Goal: Complete application form

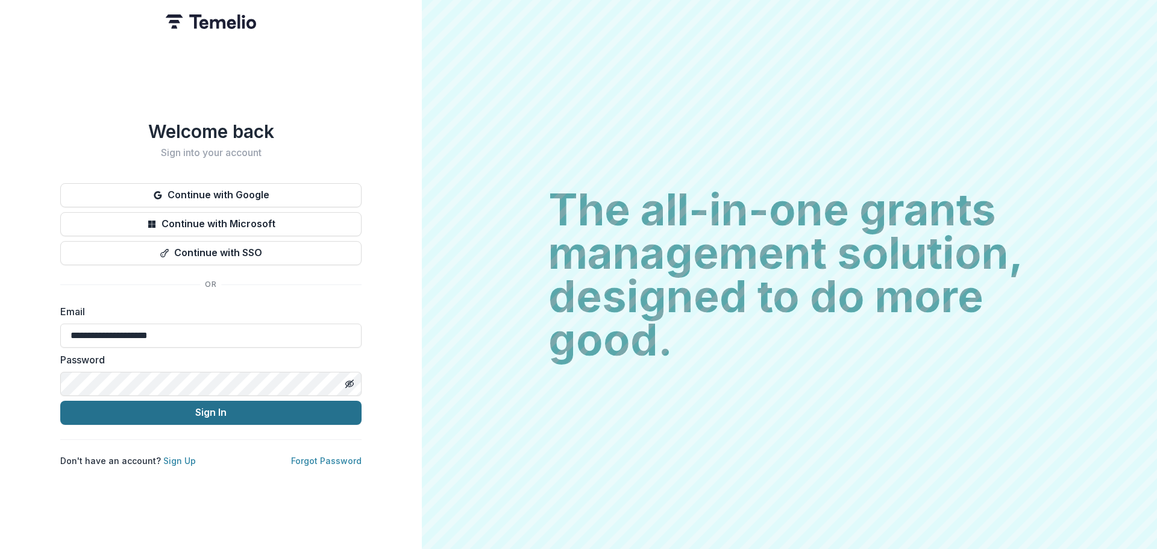
drag, startPoint x: 0, startPoint y: 0, endPoint x: 307, endPoint y: 417, distance: 517.6
click at [307, 417] on button "Sign In" at bounding box center [210, 413] width 301 height 24
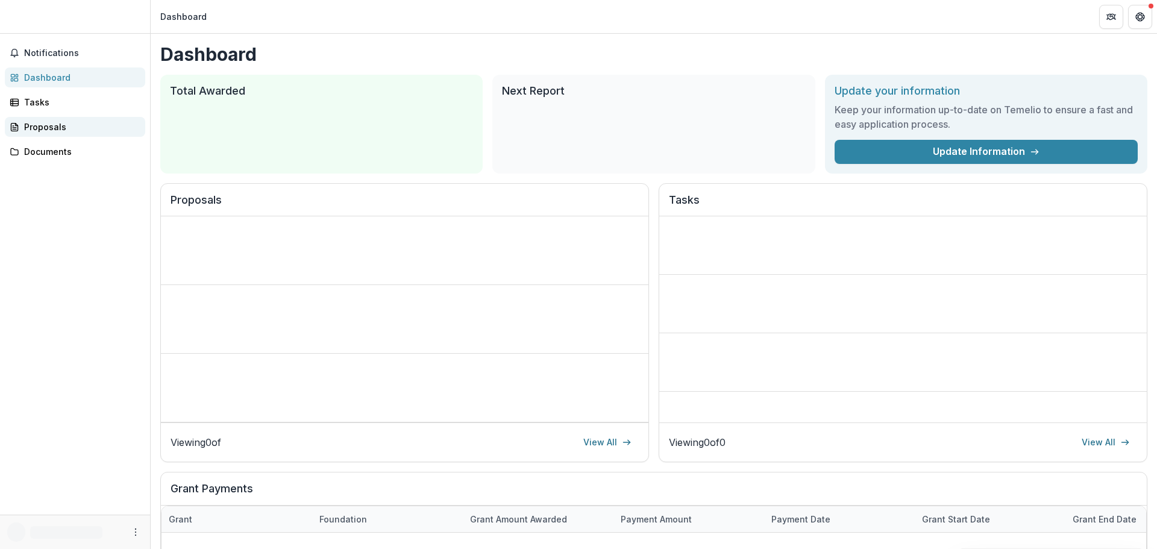
click at [86, 132] on div "Proposals" at bounding box center [79, 127] width 111 height 13
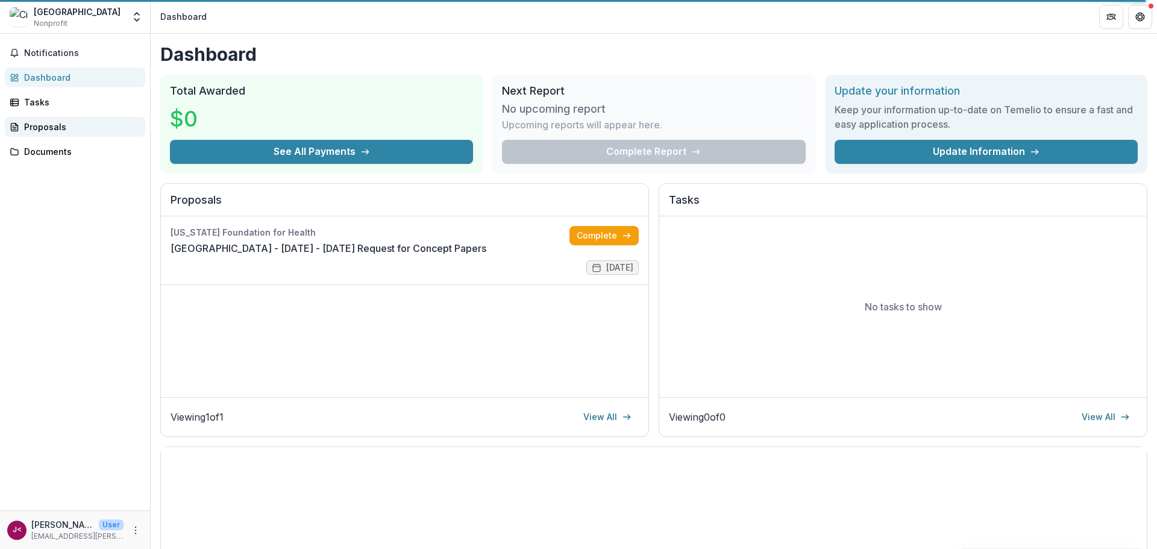
click at [62, 122] on div "Proposals" at bounding box center [79, 127] width 111 height 13
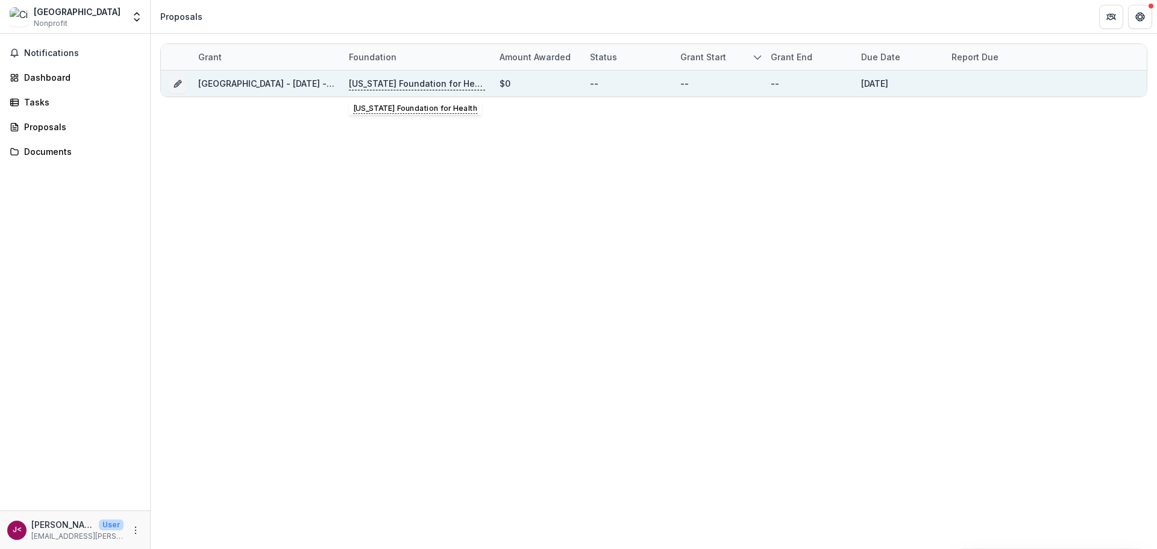
click at [360, 83] on p "[US_STATE] Foundation for Health" at bounding box center [417, 83] width 136 height 13
click at [249, 79] on link "[GEOGRAPHIC_DATA] - [DATE] - [DATE] Request for Concept Papers" at bounding box center [338, 83] width 280 height 10
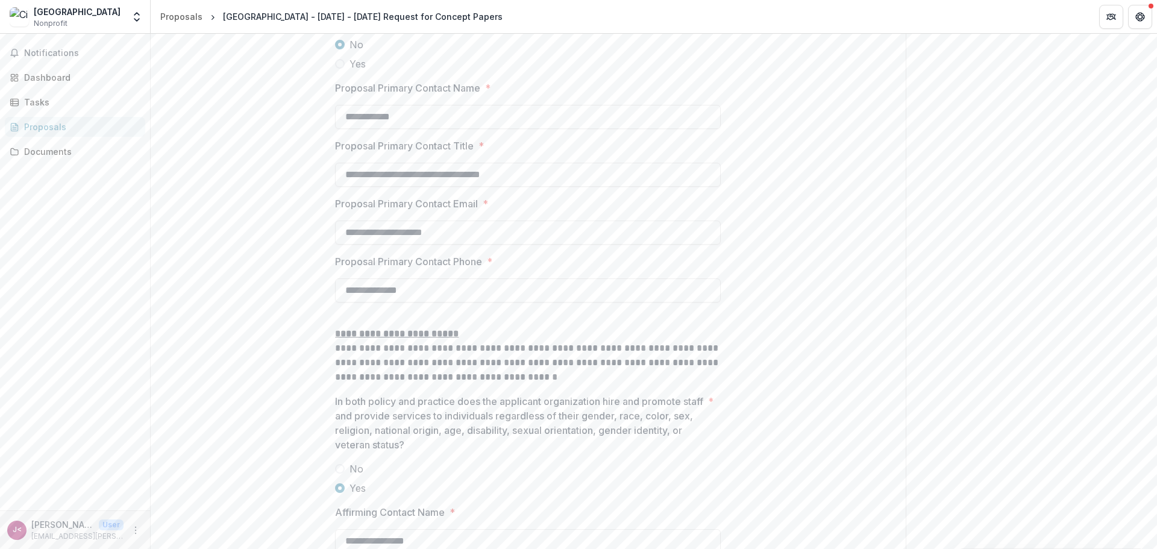
scroll to position [1772, 0]
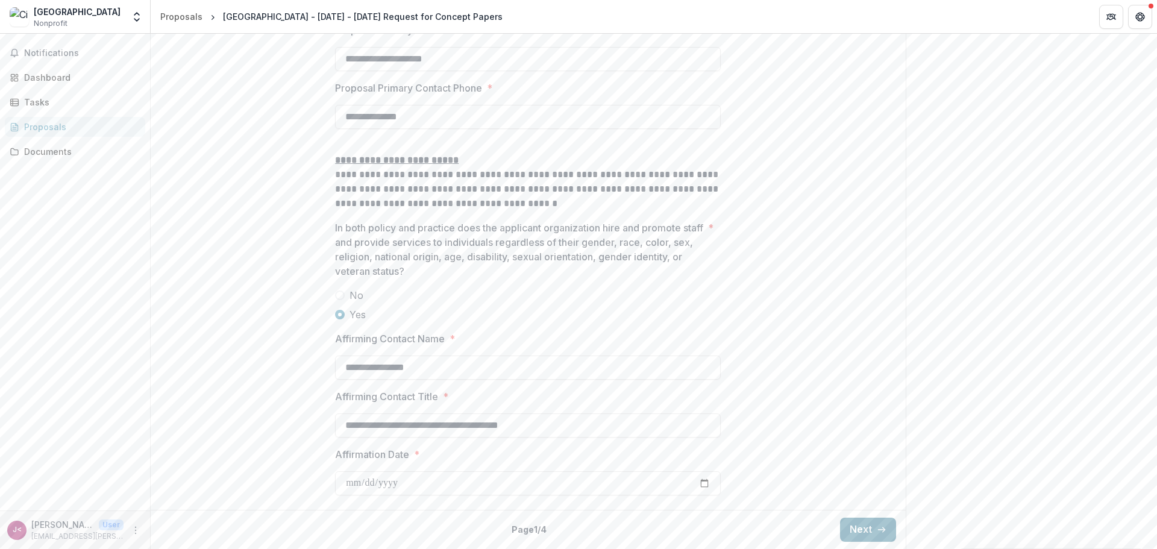
click at [848, 522] on button "Next" at bounding box center [868, 530] width 56 height 24
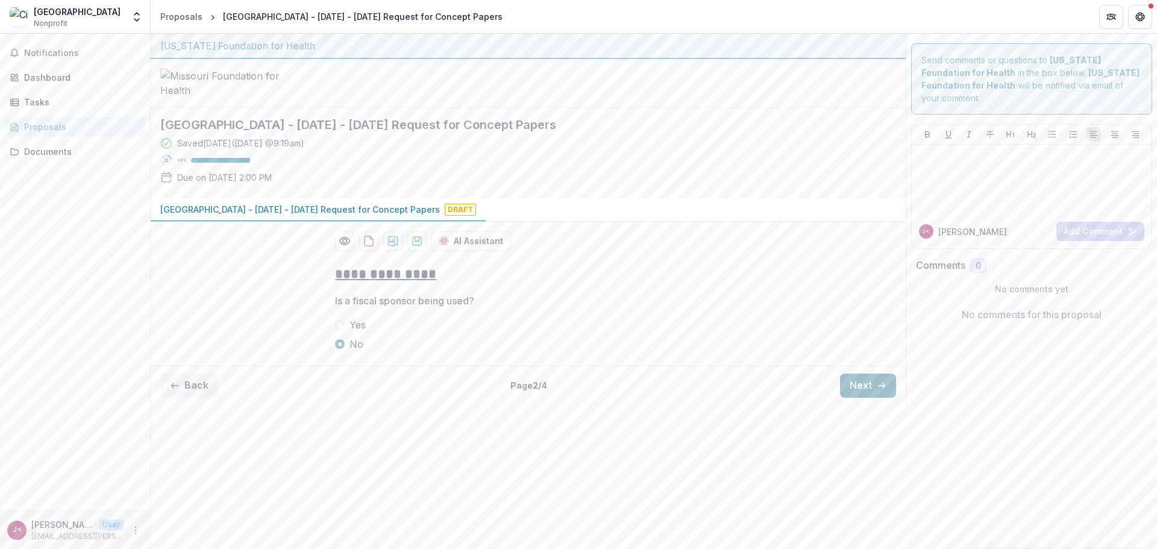
scroll to position [0, 0]
click at [860, 398] on button "Next" at bounding box center [868, 386] width 56 height 24
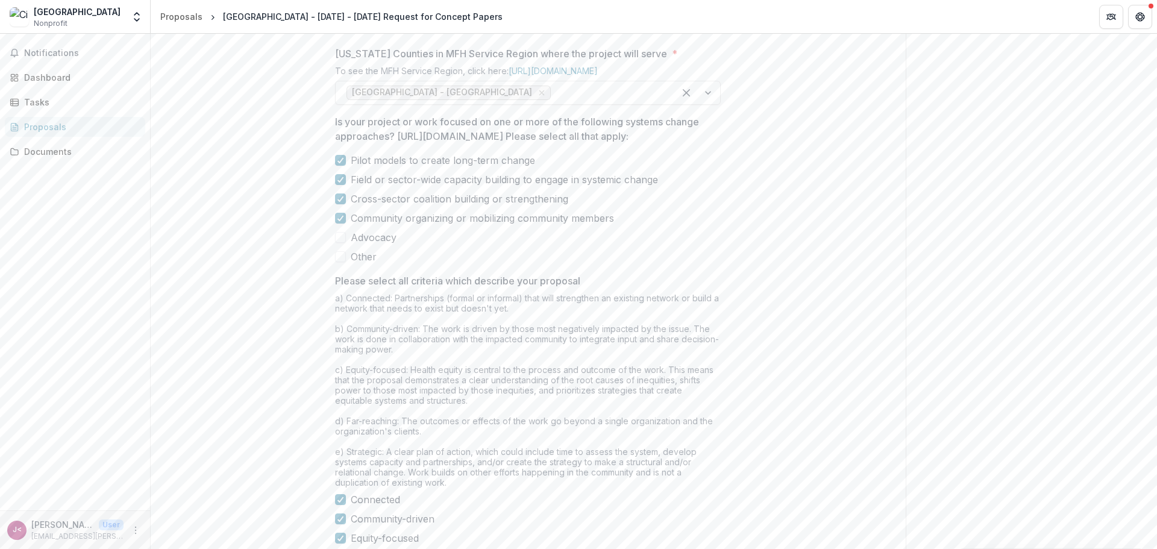
scroll to position [978, 0]
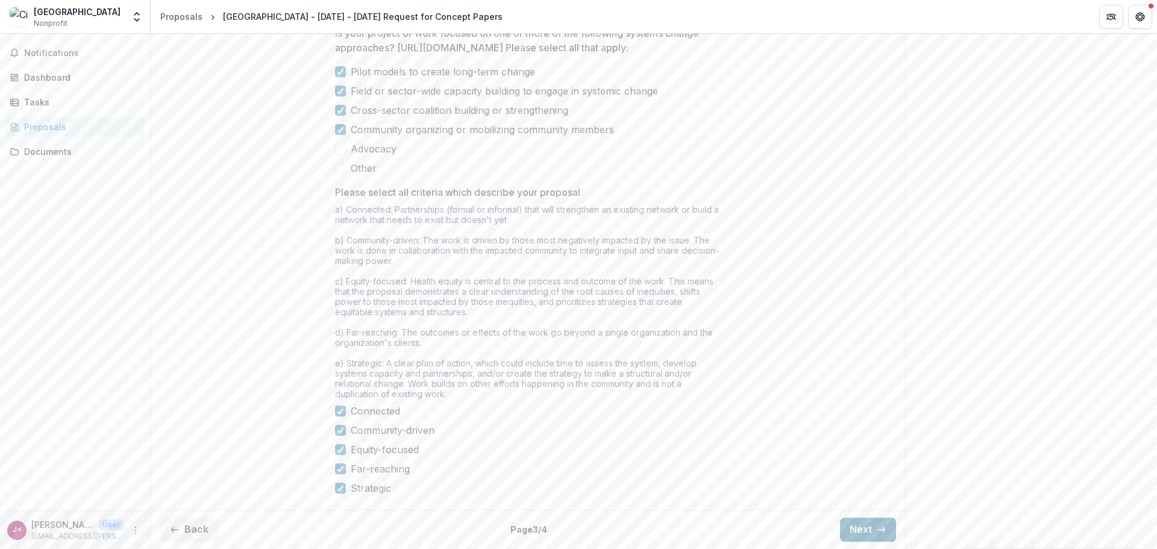
click at [869, 524] on button "Next" at bounding box center [868, 530] width 56 height 24
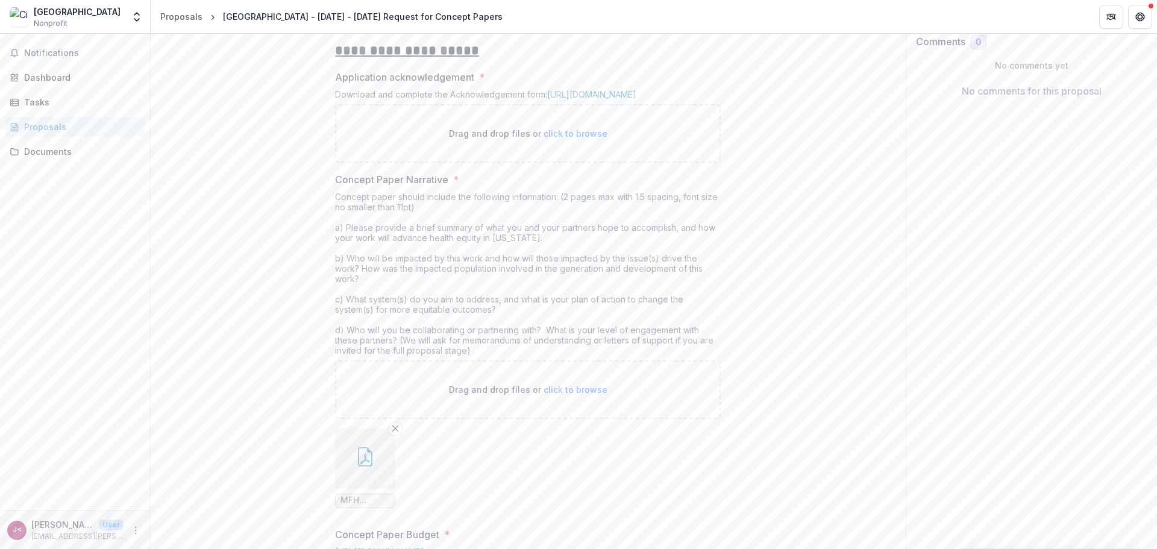
scroll to position [195, 0]
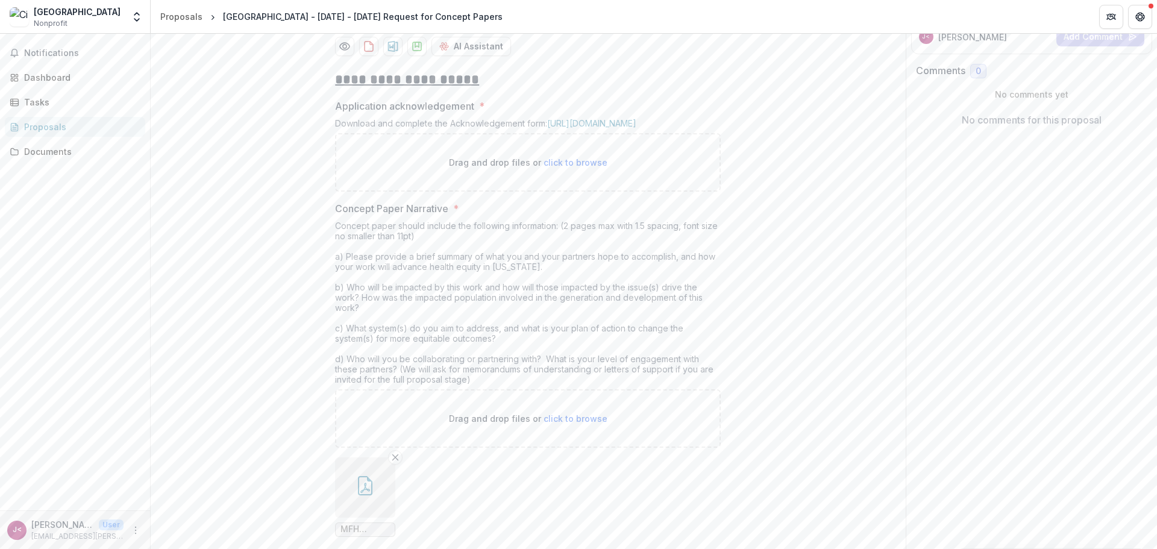
click at [559, 168] on span "click to browse" at bounding box center [576, 162] width 64 height 10
type input "**********"
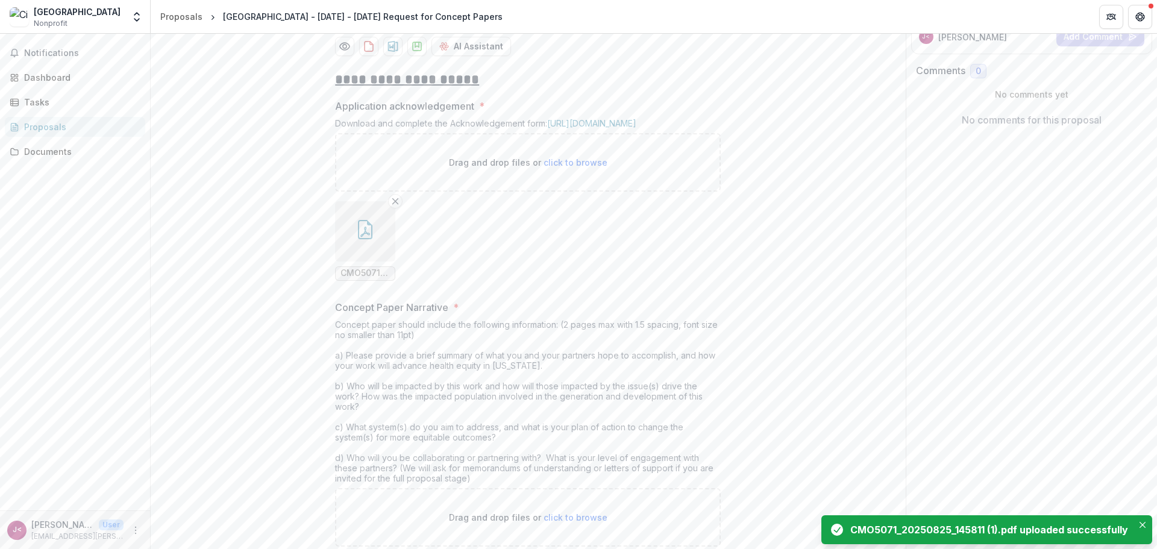
click at [378, 262] on button "button" at bounding box center [365, 231] width 60 height 60
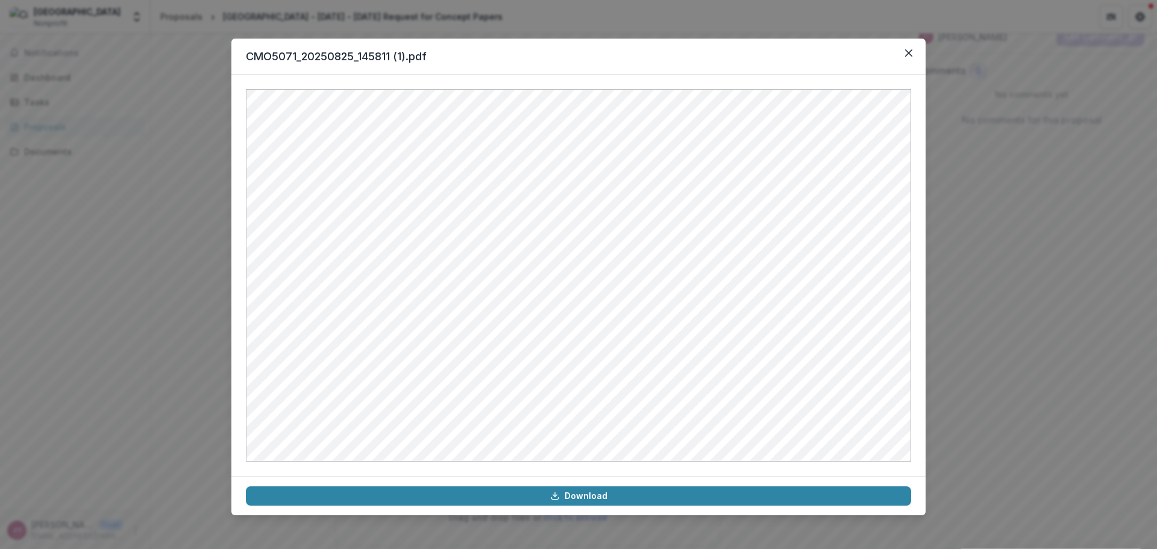
click at [977, 258] on div "CMO5071_20250825_145811 (1).pdf Download" at bounding box center [578, 274] width 1157 height 549
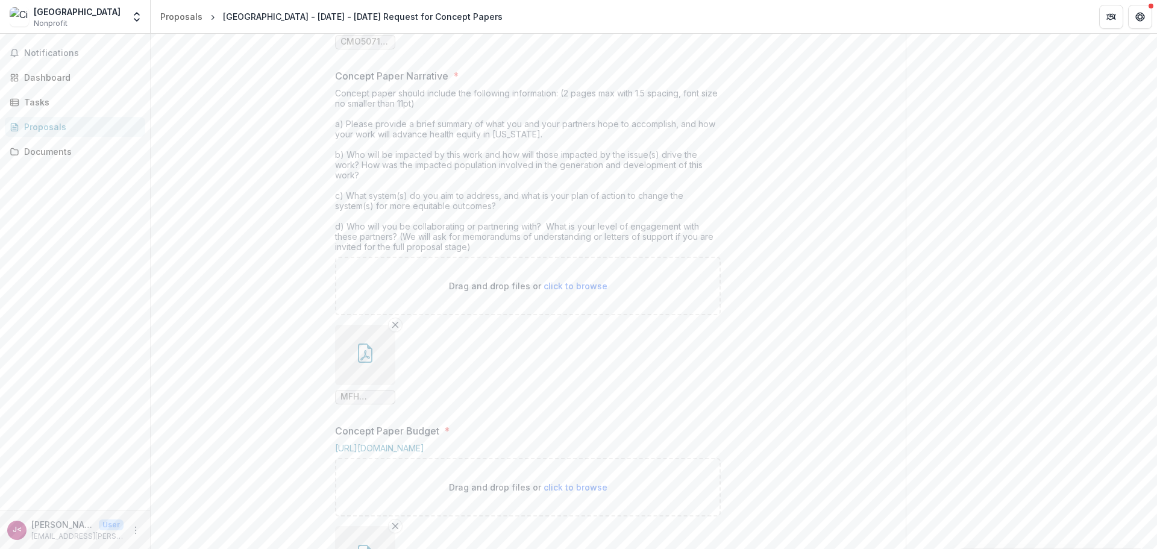
scroll to position [436, 0]
click at [363, 353] on icon "button" at bounding box center [365, 343] width 19 height 19
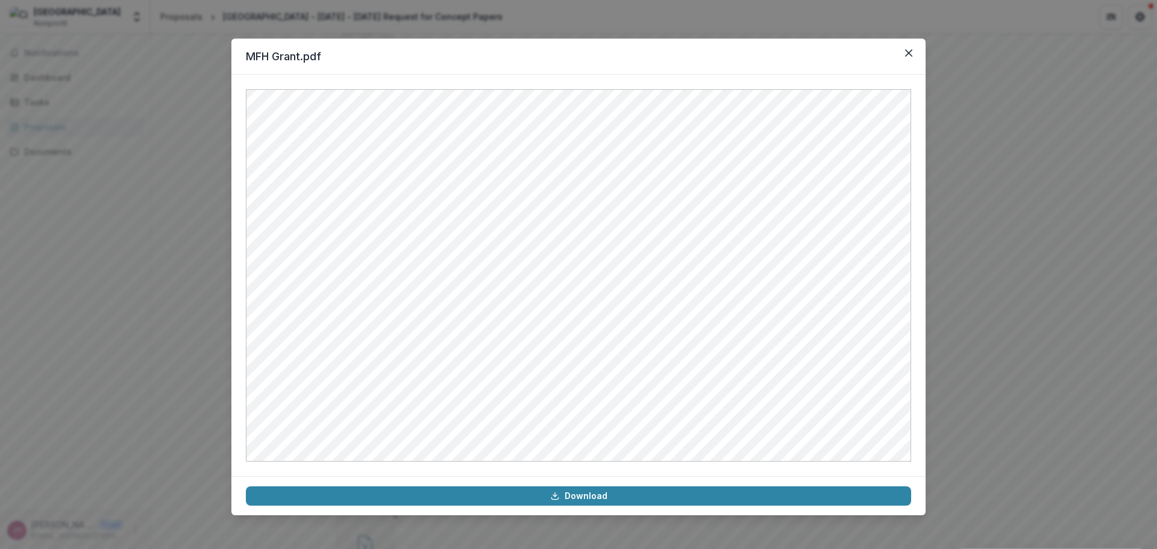
click at [986, 343] on div "MFH Grant.pdf Download" at bounding box center [578, 274] width 1157 height 549
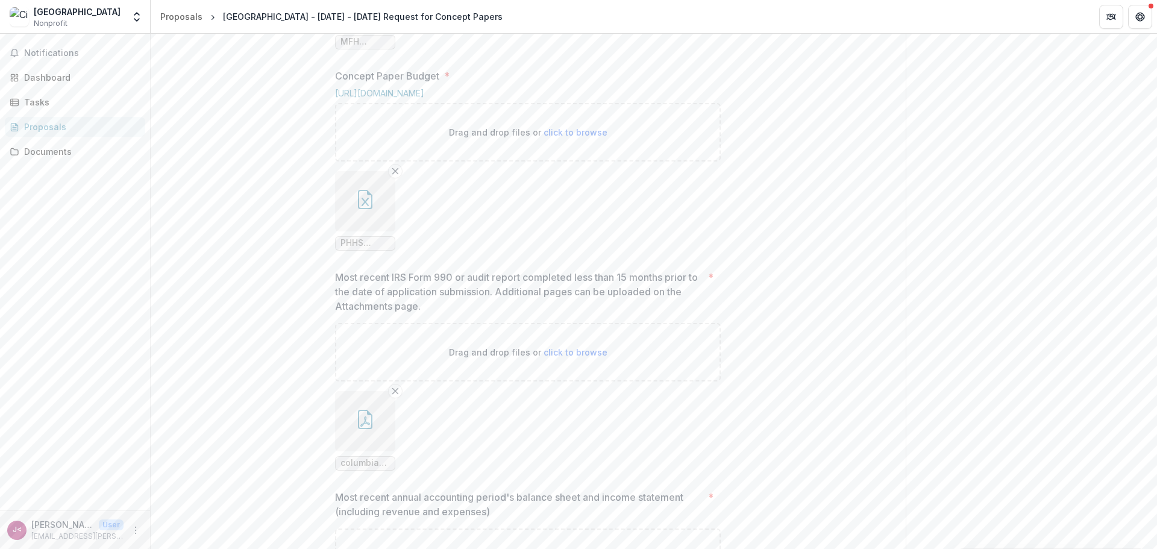
scroll to position [797, 0]
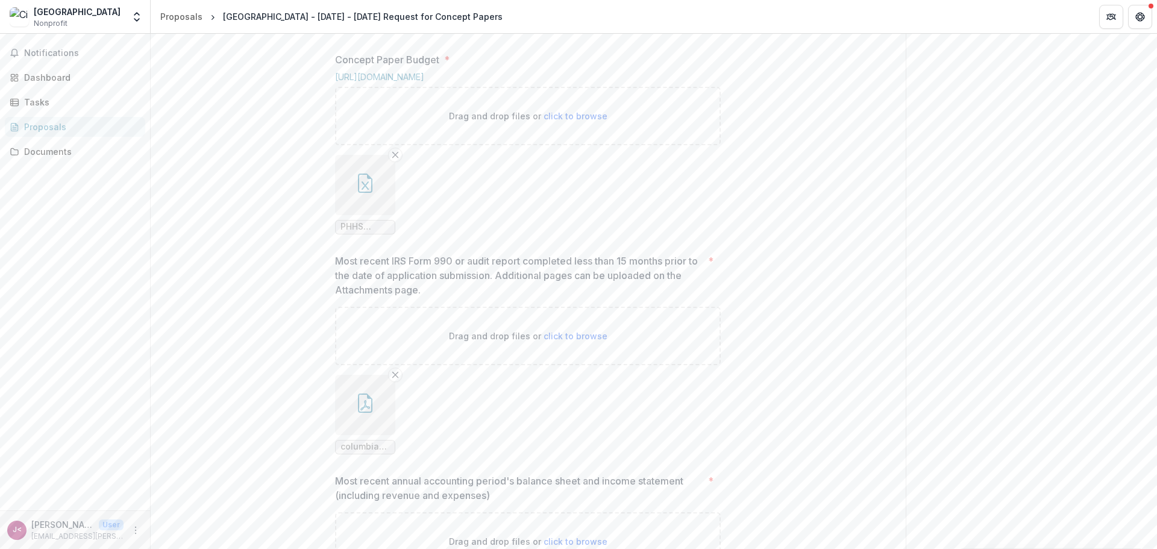
click at [377, 215] on button "button" at bounding box center [365, 185] width 60 height 60
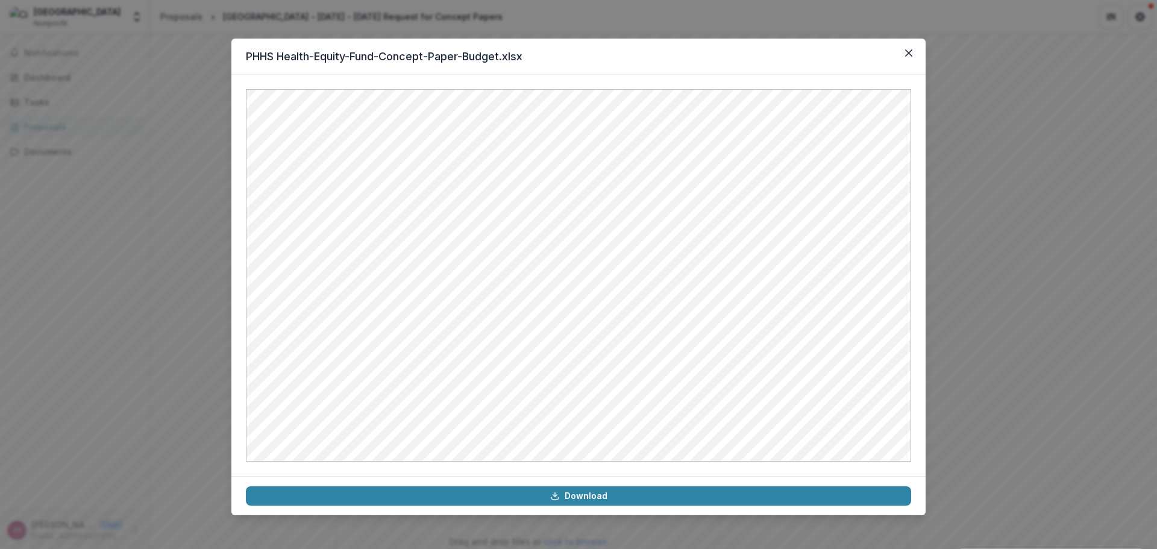
click at [1030, 301] on div "PHHS Health-Equity-Fund-Concept-Paper-Budget.xlsx Download" at bounding box center [578, 274] width 1157 height 549
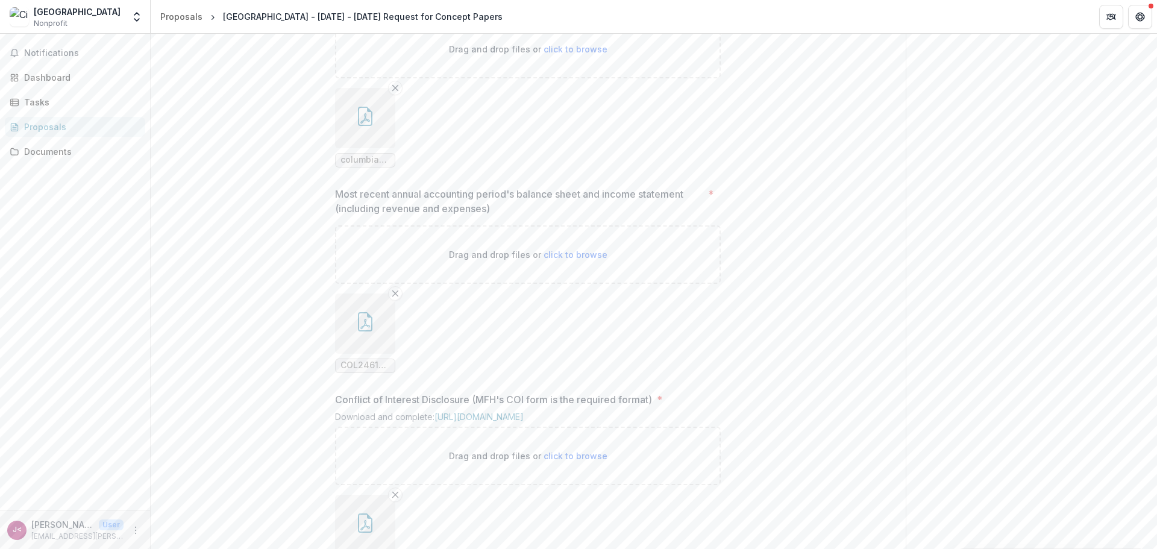
scroll to position [1098, 0]
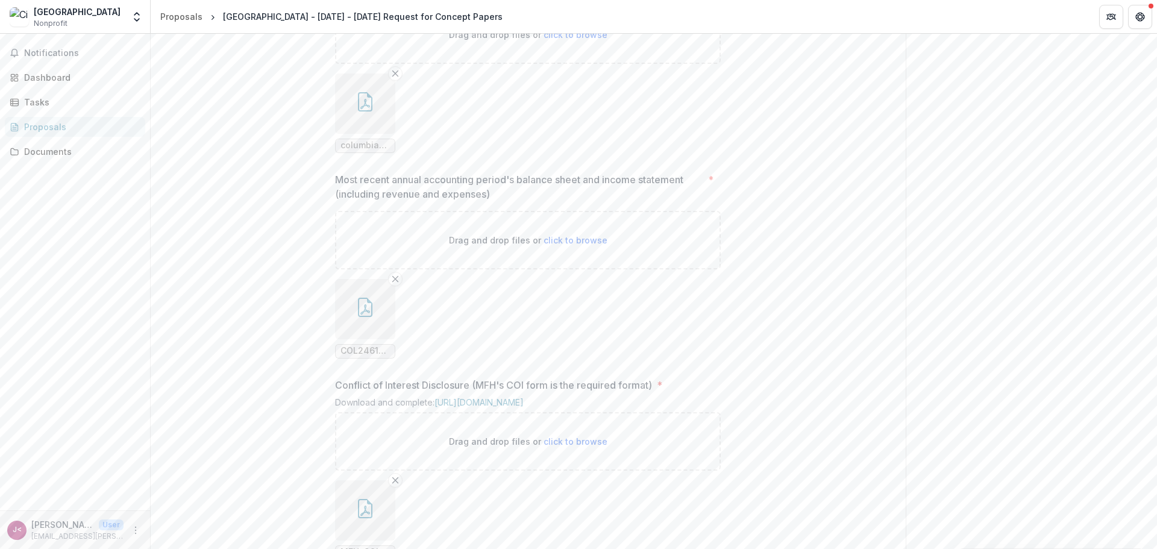
click at [348, 134] on button "button" at bounding box center [365, 104] width 60 height 60
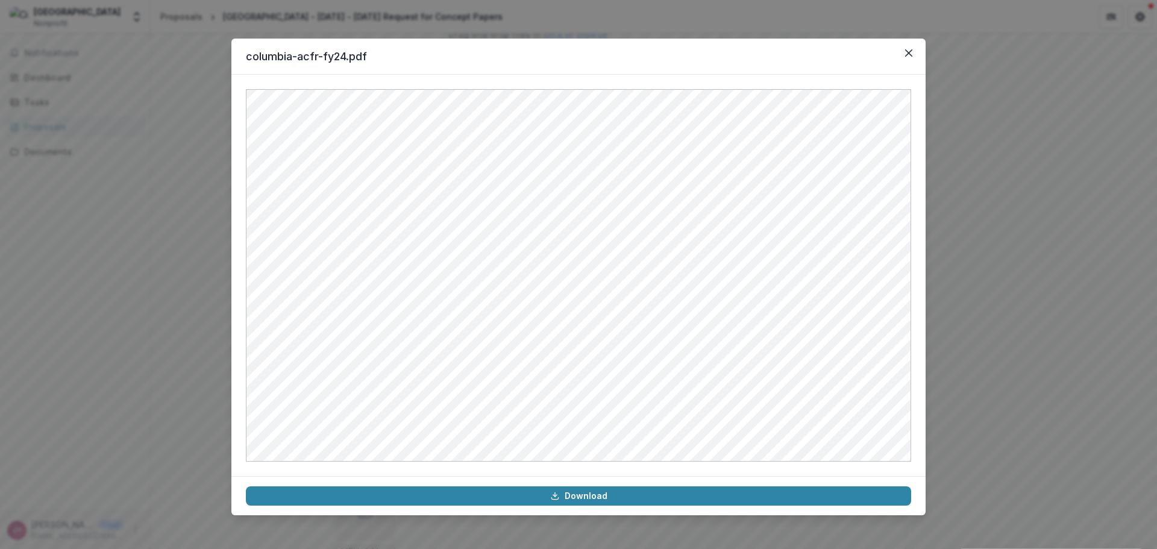
click at [1067, 240] on div "columbia-acfr-fy24.pdf Download" at bounding box center [578, 274] width 1157 height 549
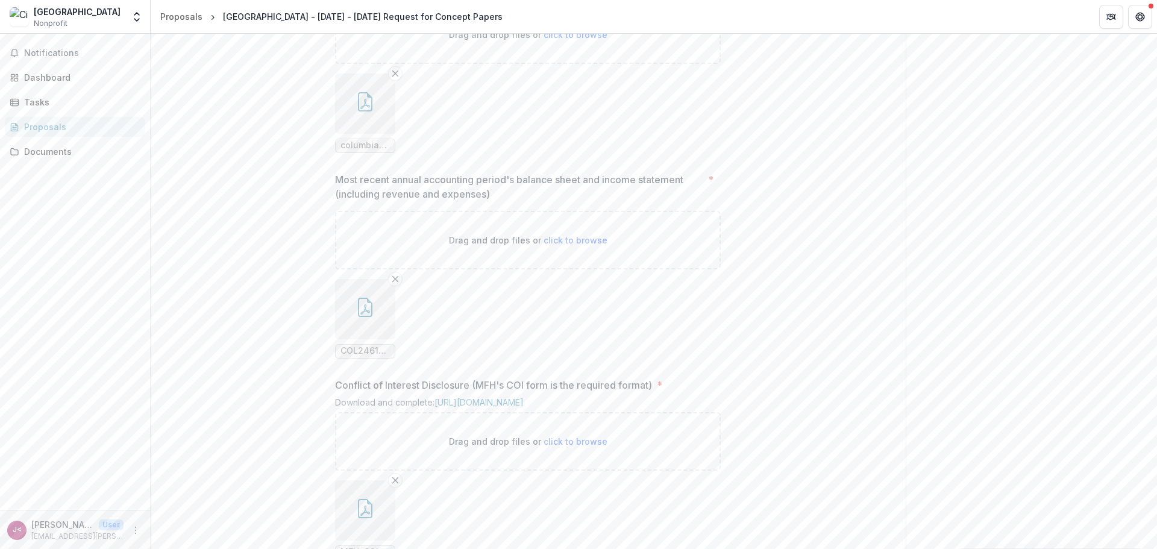
click at [343, 339] on button "button" at bounding box center [365, 309] width 60 height 60
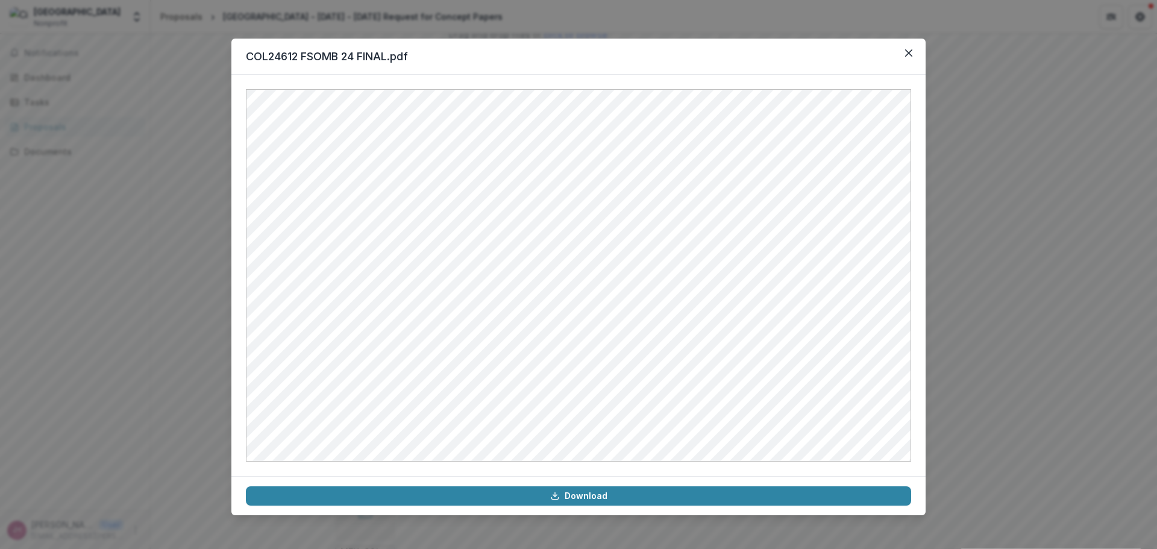
click at [947, 260] on div "COL24612 FSOMB 24 FINAL.pdf Download" at bounding box center [578, 274] width 1157 height 549
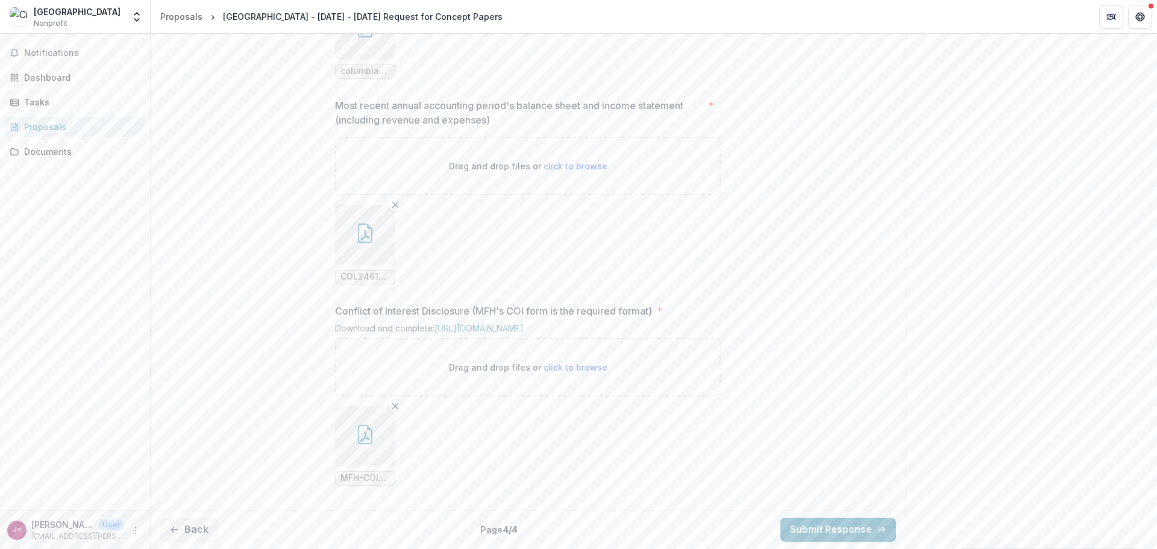
scroll to position [1285, 0]
click at [349, 430] on button "button" at bounding box center [365, 436] width 60 height 60
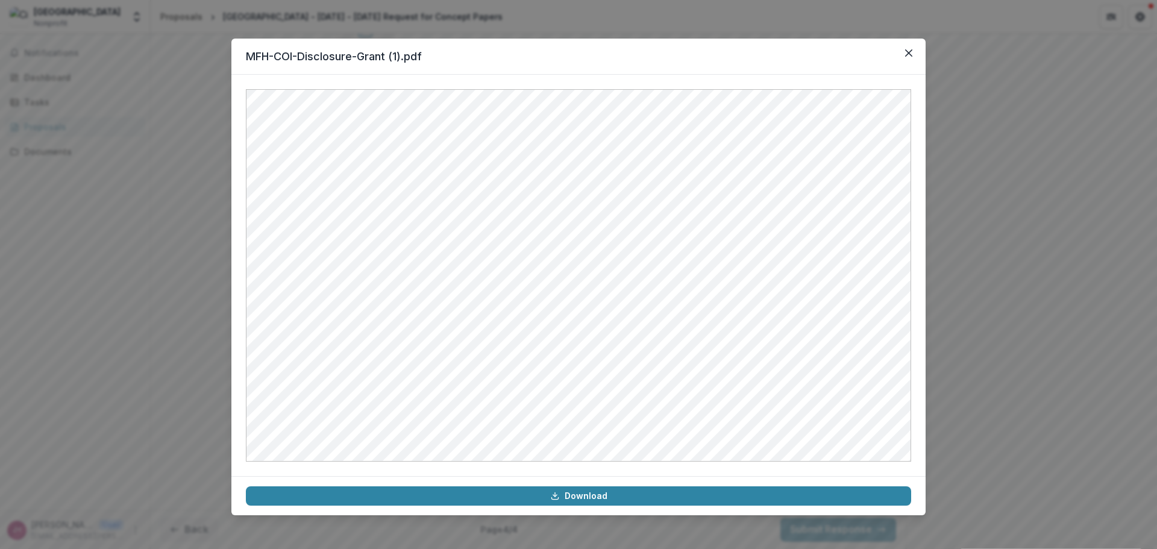
drag, startPoint x: 914, startPoint y: 313, endPoint x: 954, endPoint y: 313, distance: 39.8
click at [913, 313] on div at bounding box center [578, 275] width 694 height 401
click at [982, 307] on div "MFH-COI-Disclosure-Grant (1).pdf Download" at bounding box center [578, 274] width 1157 height 549
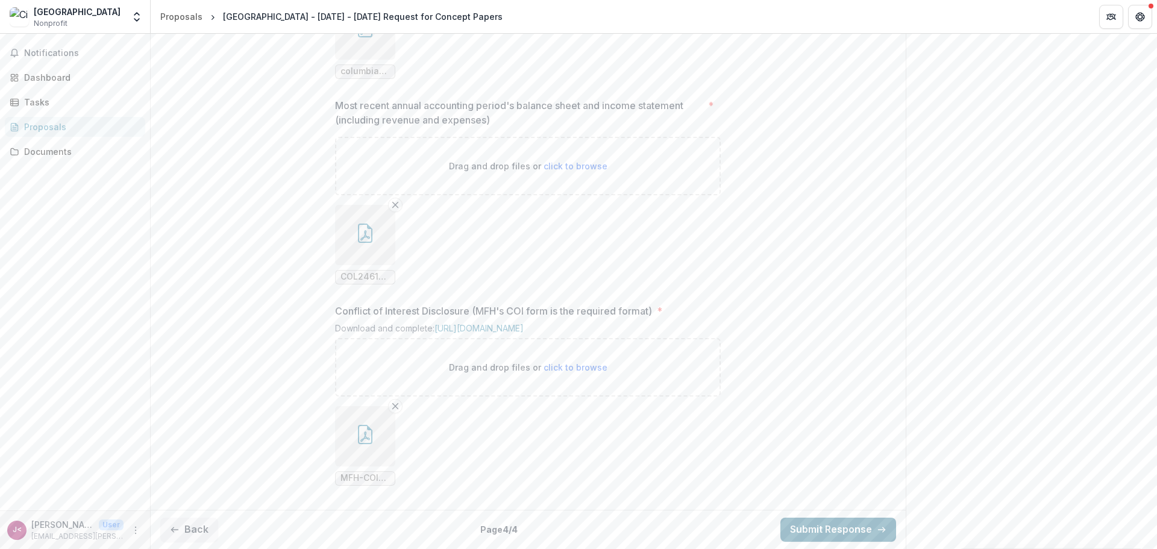
click at [871, 527] on button "Submit Response" at bounding box center [838, 530] width 116 height 24
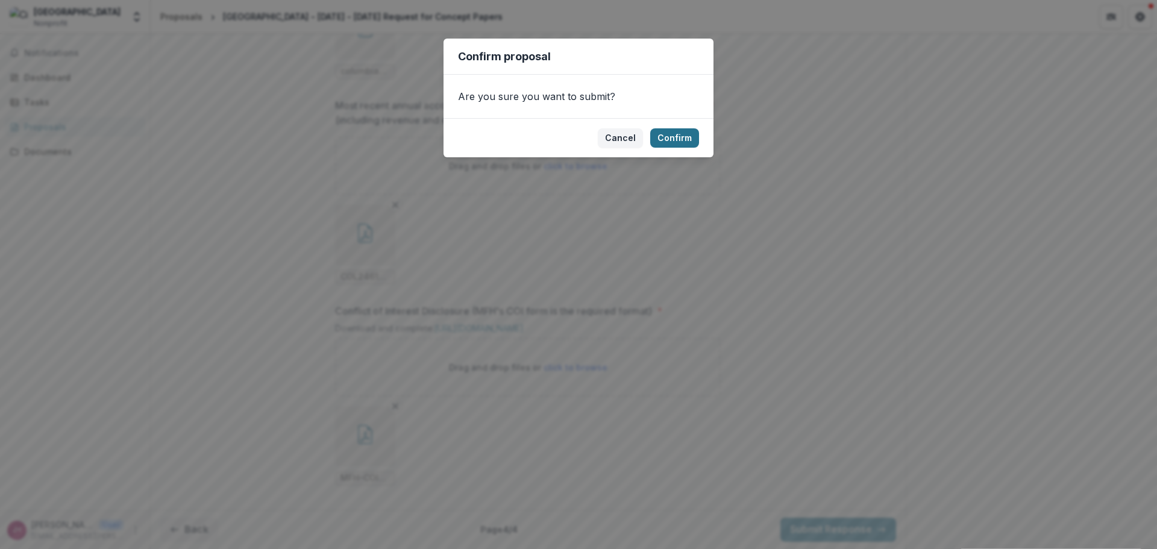
click at [691, 129] on button "Confirm" at bounding box center [674, 137] width 49 height 19
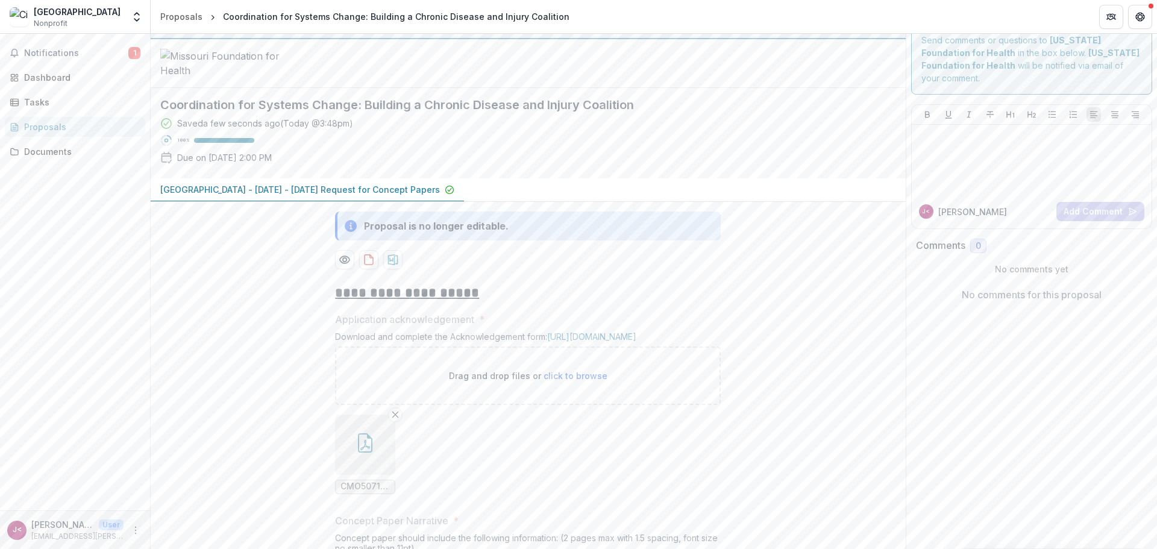
scroll to position [0, 0]
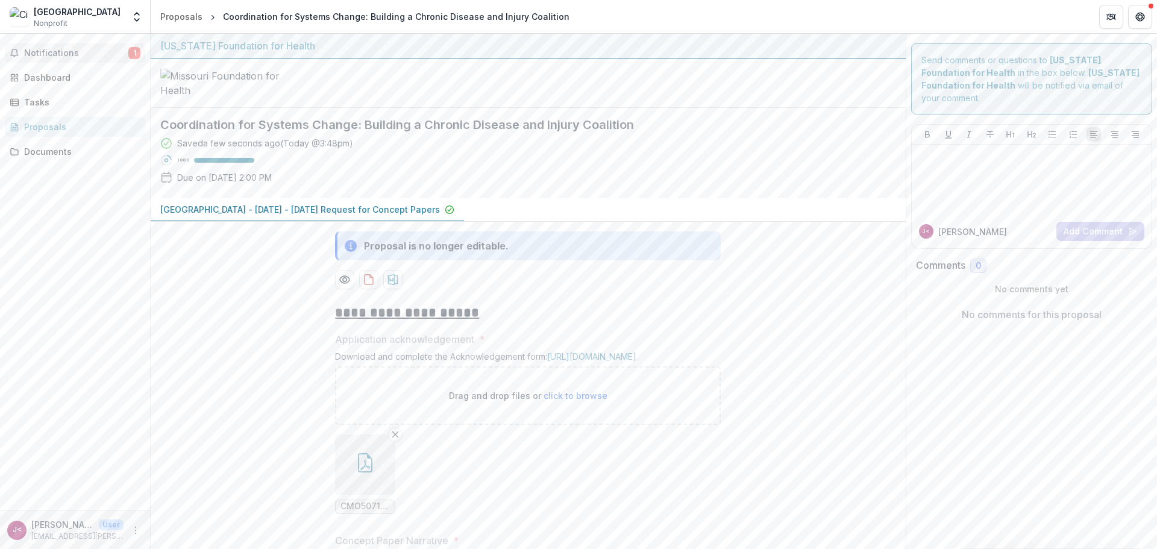
click at [95, 59] on button "Notifications 1" at bounding box center [75, 52] width 140 height 19
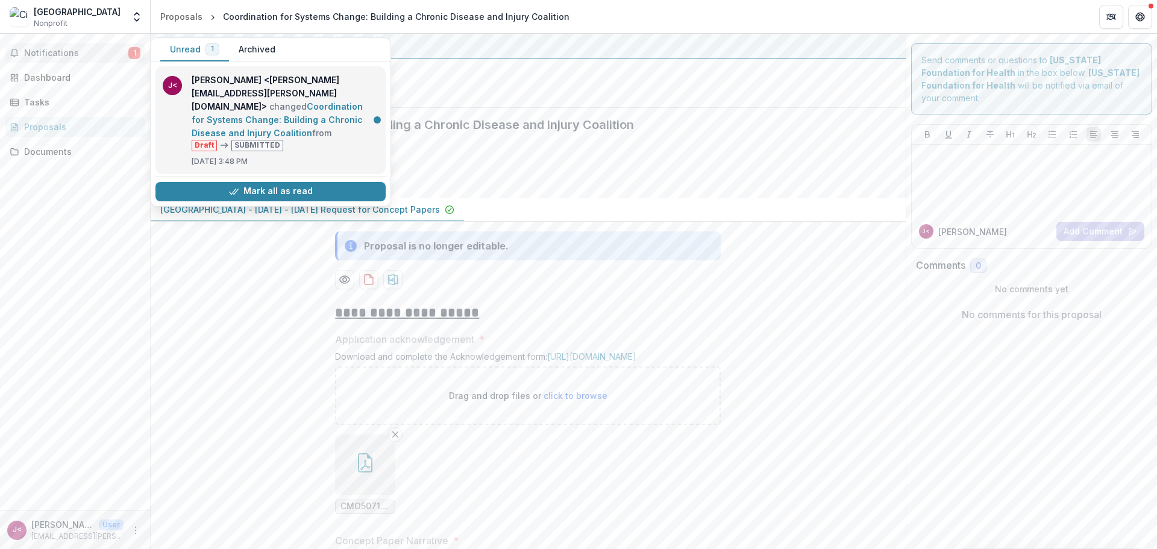
click at [293, 121] on link "Coordination for Systems Change: Building a Chronic Disease and Injury Coalition" at bounding box center [277, 119] width 171 height 37
